Goal: Task Accomplishment & Management: Manage account settings

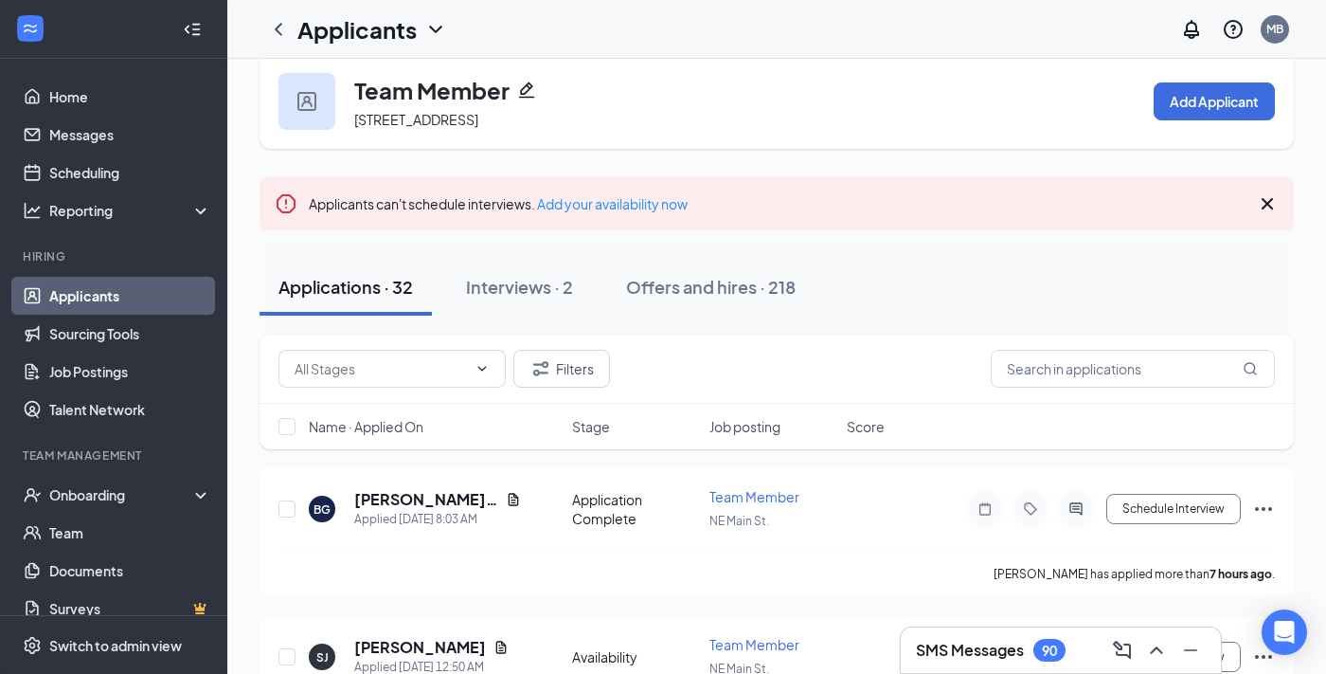
scroll to position [46, 0]
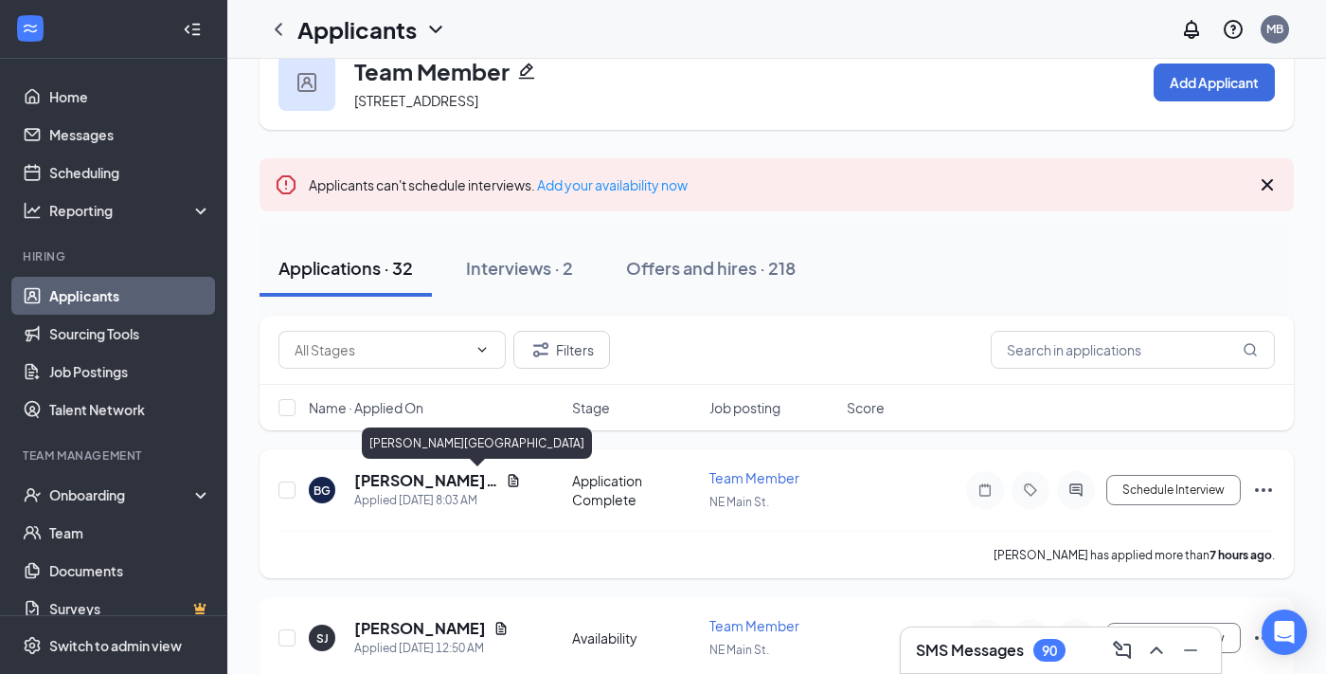
click at [372, 477] on h5 "[PERSON_NAME][GEOGRAPHIC_DATA]" at bounding box center [426, 480] width 144 height 21
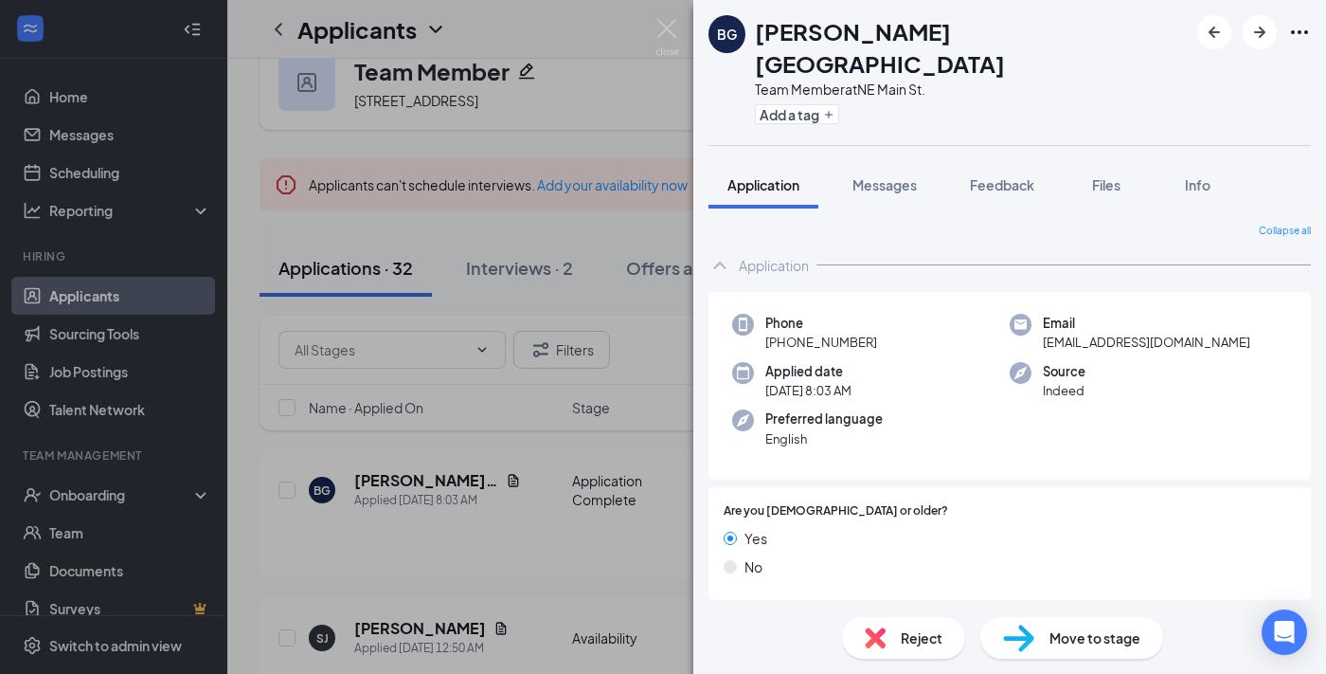
click at [546, 437] on div "[PERSON_NAME] Team Member at [GEOGRAPHIC_DATA] Add a tag Application Messages F…" at bounding box center [663, 337] width 1326 height 674
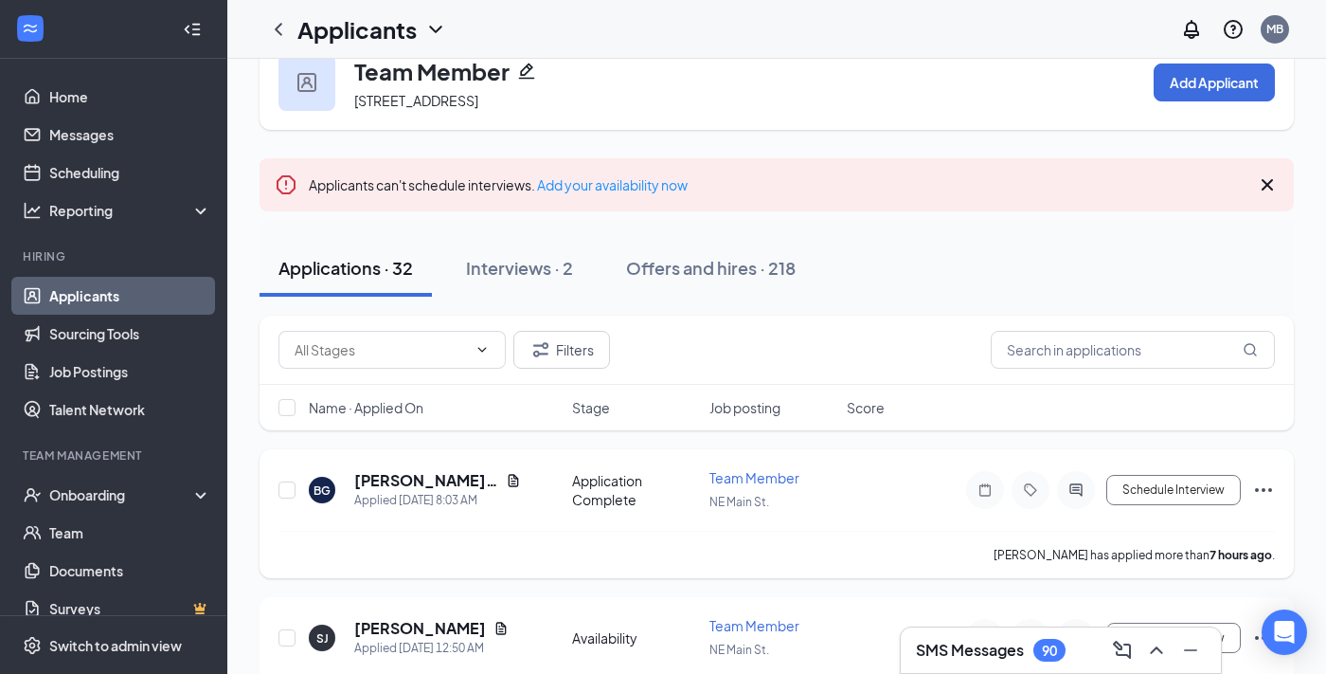
click at [411, 483] on h5 "[PERSON_NAME][GEOGRAPHIC_DATA]" at bounding box center [426, 480] width 144 height 21
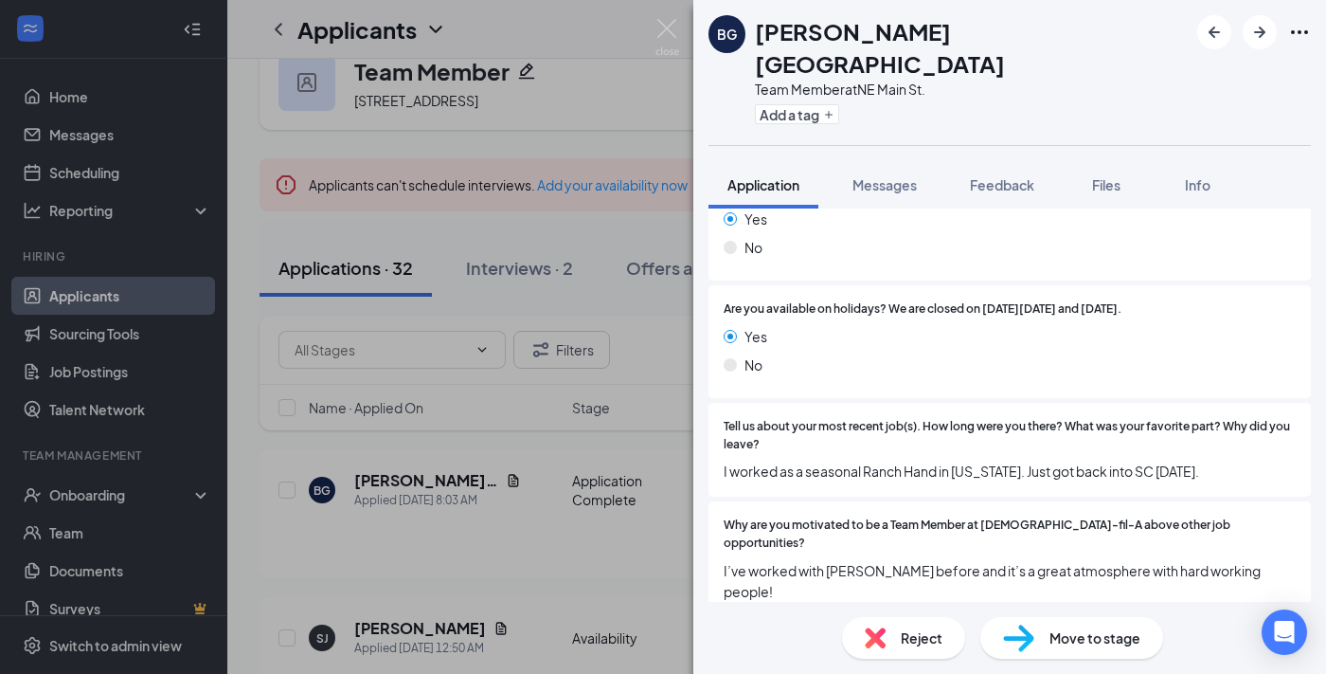
scroll to position [1687, 0]
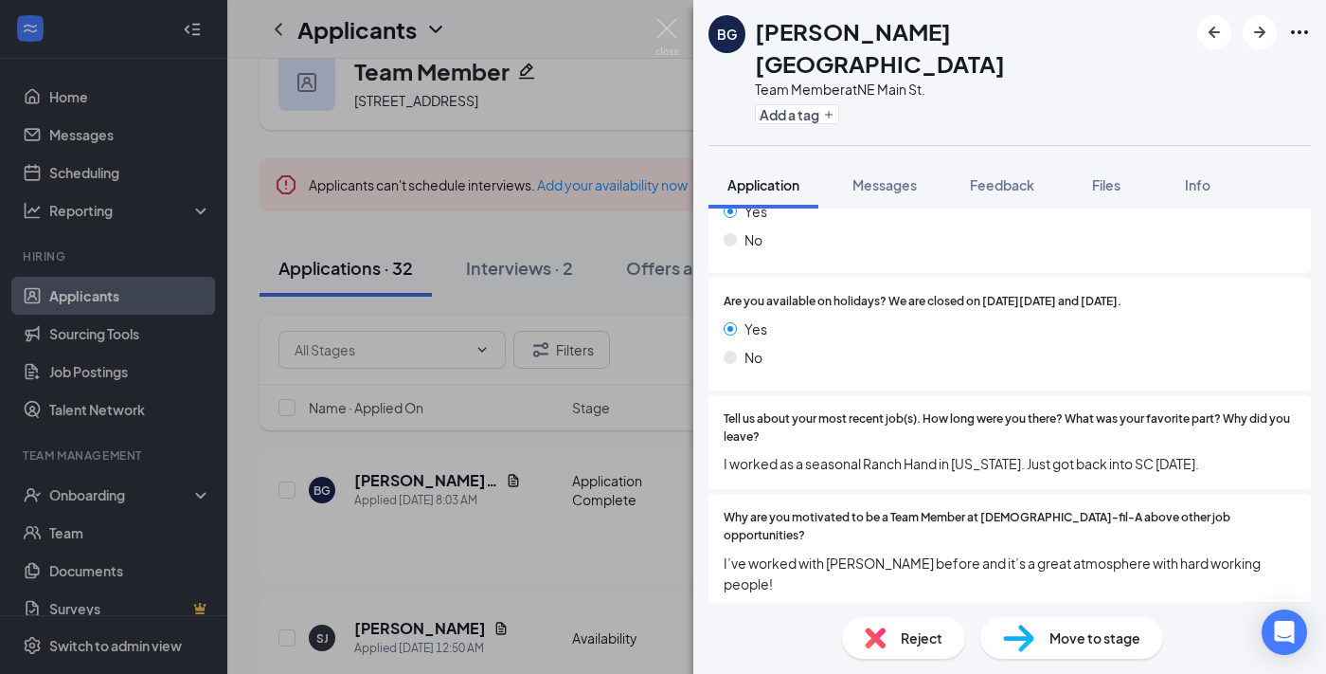
click at [532, 439] on div "[PERSON_NAME] Team Member at [GEOGRAPHIC_DATA] Add a tag Application Messages F…" at bounding box center [663, 337] width 1326 height 674
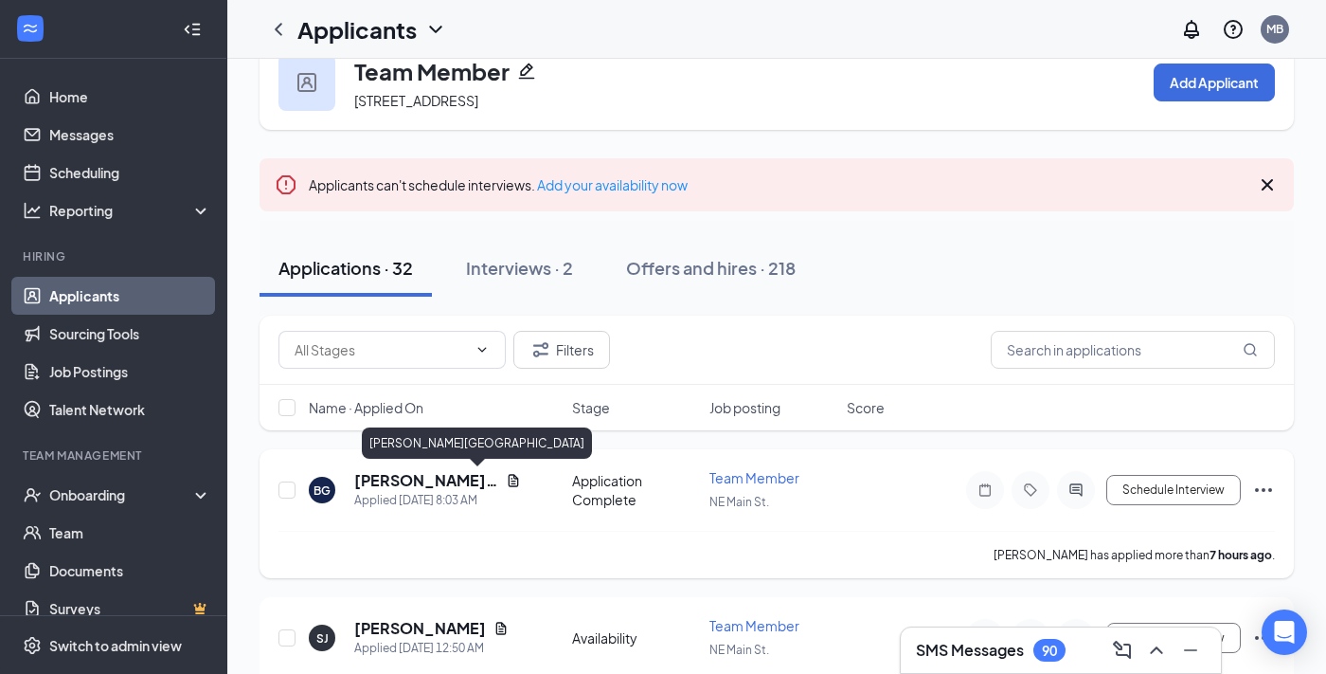
click at [438, 483] on h5 "[PERSON_NAME][GEOGRAPHIC_DATA]" at bounding box center [426, 480] width 144 height 21
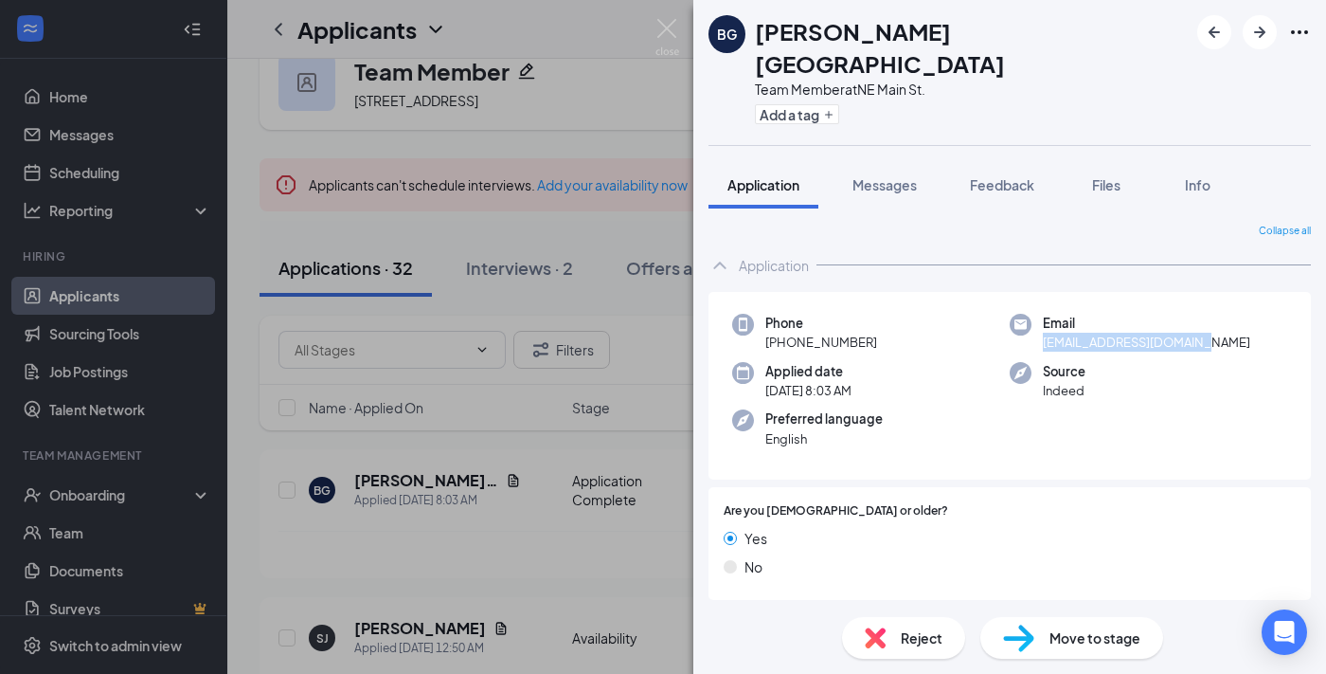
drag, startPoint x: 1206, startPoint y: 311, endPoint x: 1046, endPoint y: 313, distance: 160.1
click at [1046, 314] on div "Email [EMAIL_ADDRESS][DOMAIN_NAME]" at bounding box center [1149, 333] width 278 height 39
copy span "[EMAIL_ADDRESS][DOMAIN_NAME]"
drag, startPoint x: 872, startPoint y: 310, endPoint x: 783, endPoint y: 308, distance: 89.1
click at [783, 314] on div "Phone [PHONE_NUMBER]" at bounding box center [871, 333] width 278 height 39
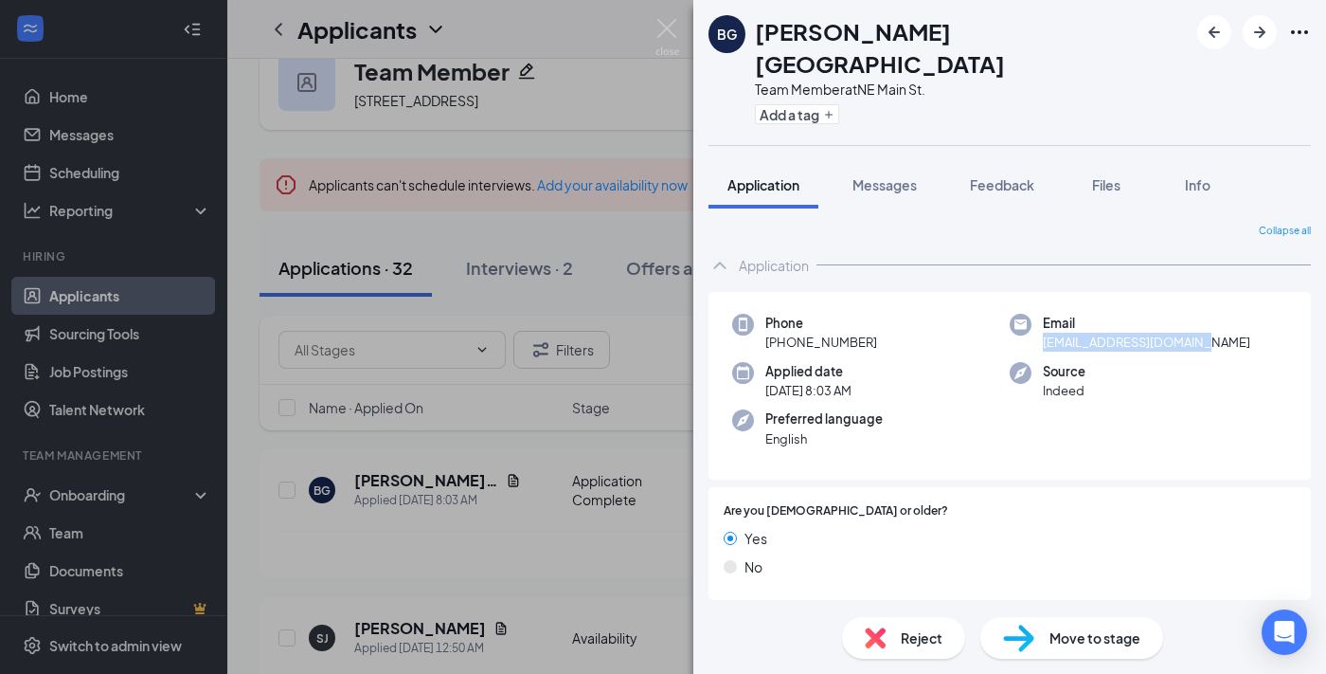
copy span "[PHONE_NUMBER]"
click at [1034, 639] on div "Move to stage" at bounding box center [1071, 638] width 183 height 42
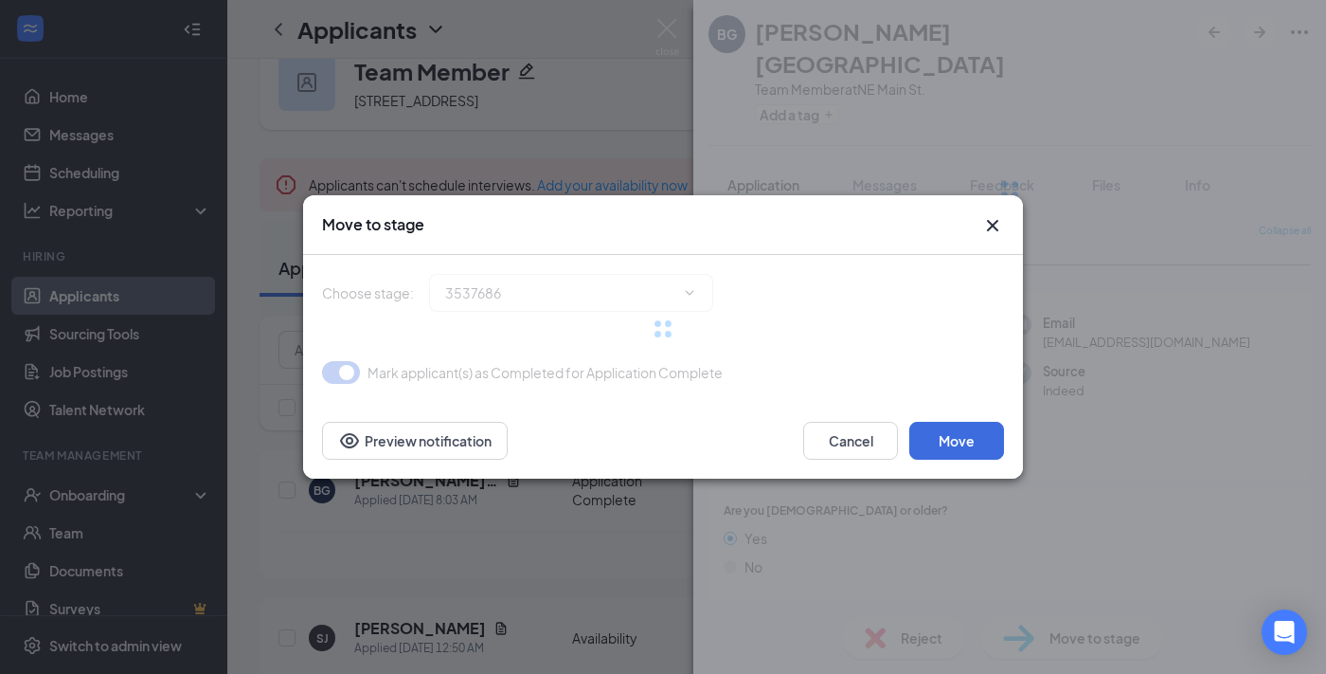
type input "Video Interview (next stage)"
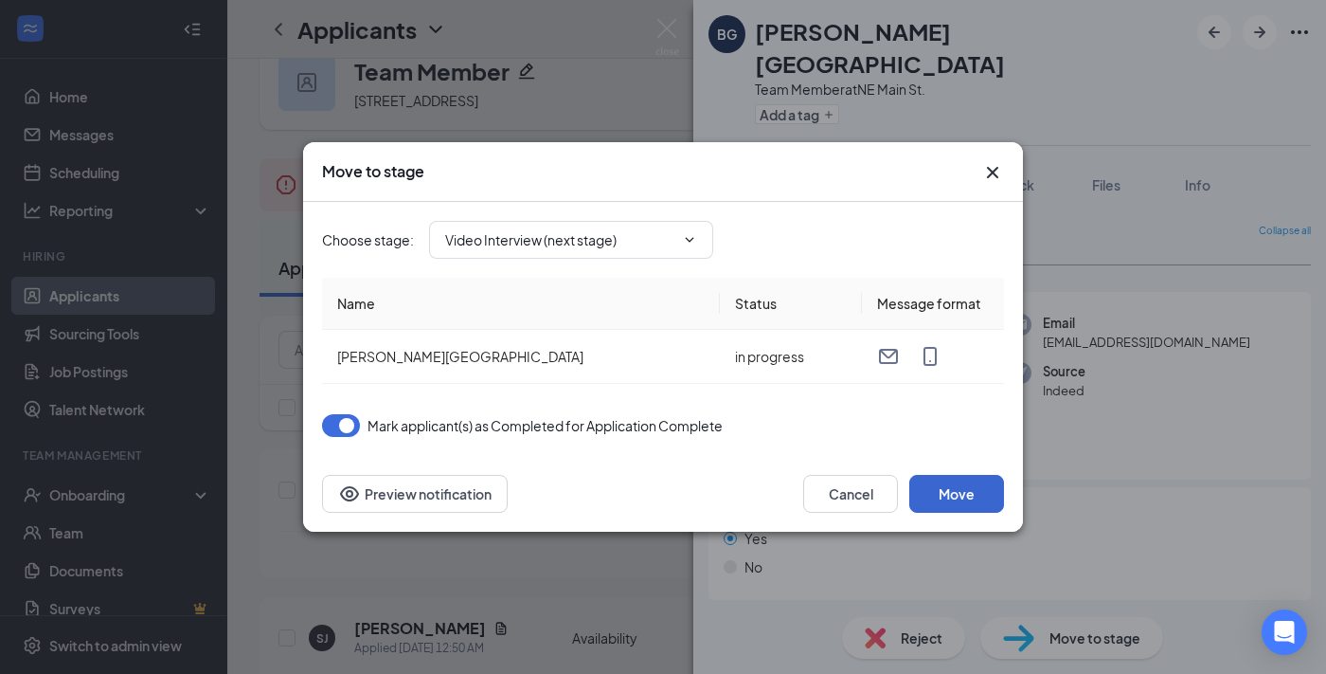
click at [975, 498] on button "Move" at bounding box center [956, 494] width 95 height 38
